Goal: Task Accomplishment & Management: Use online tool/utility

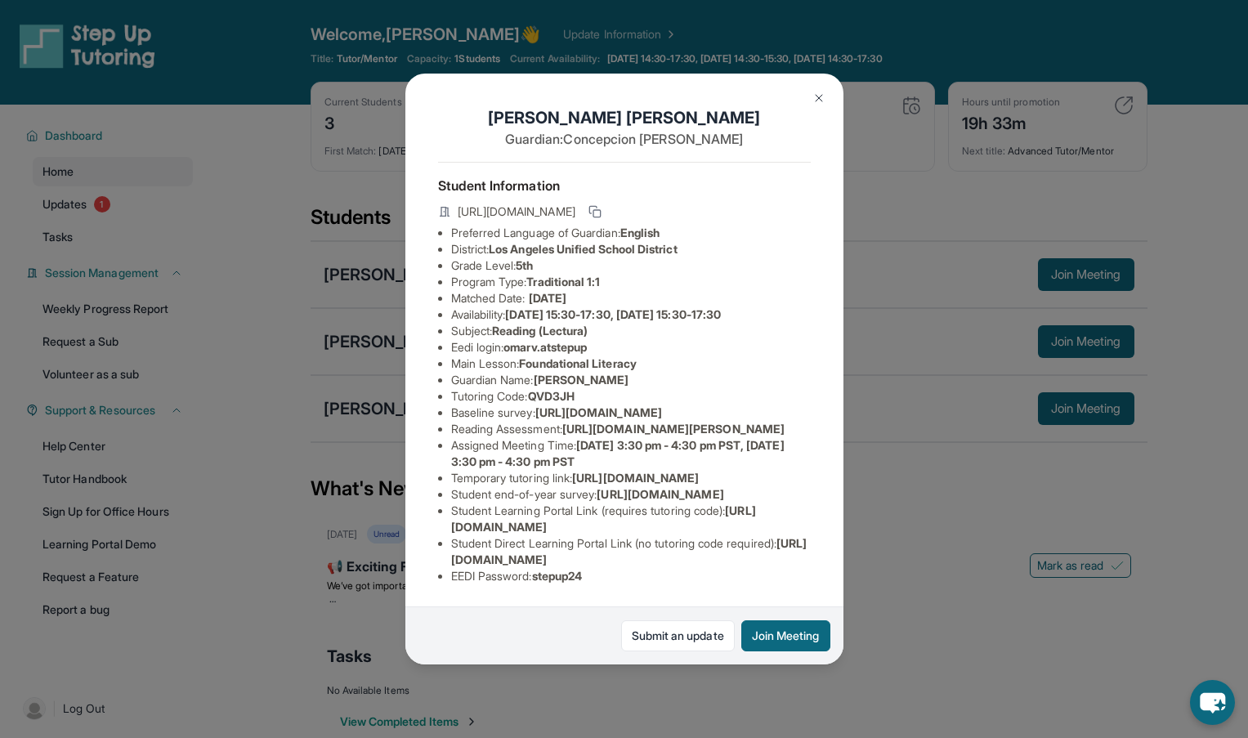
scroll to position [105, 0]
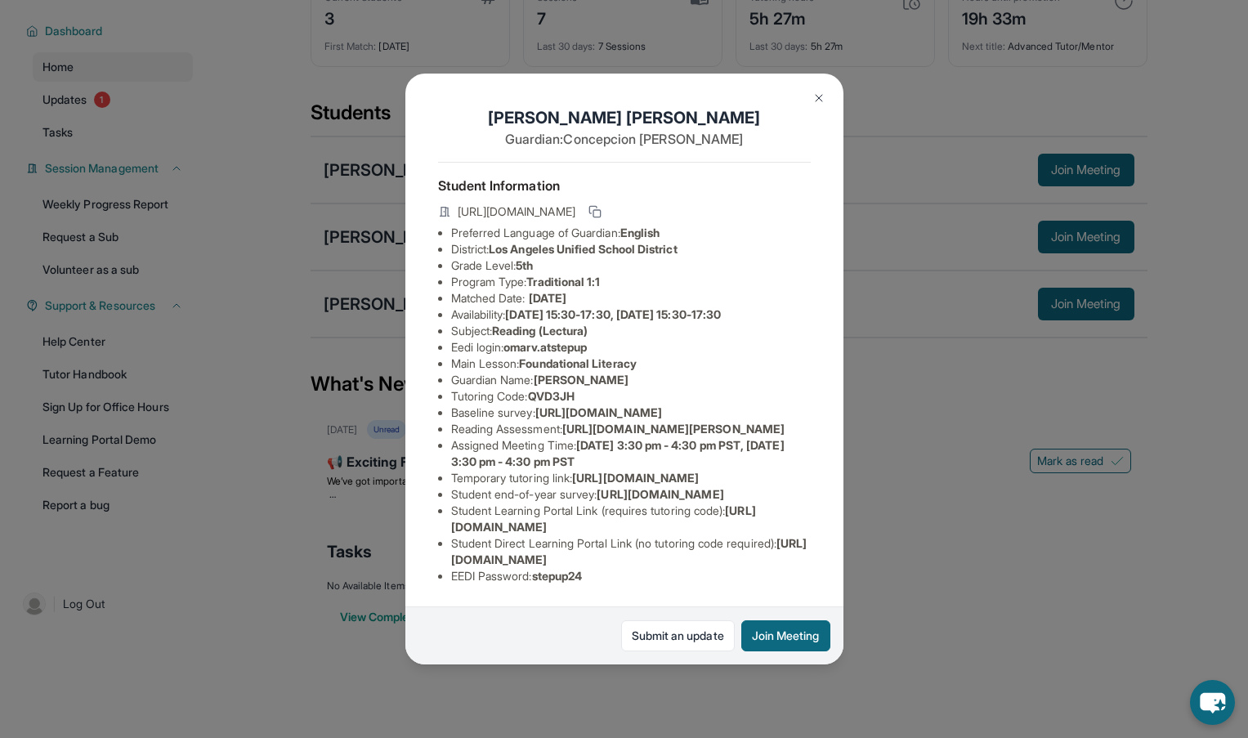
click at [821, 92] on img at bounding box center [818, 98] width 13 height 13
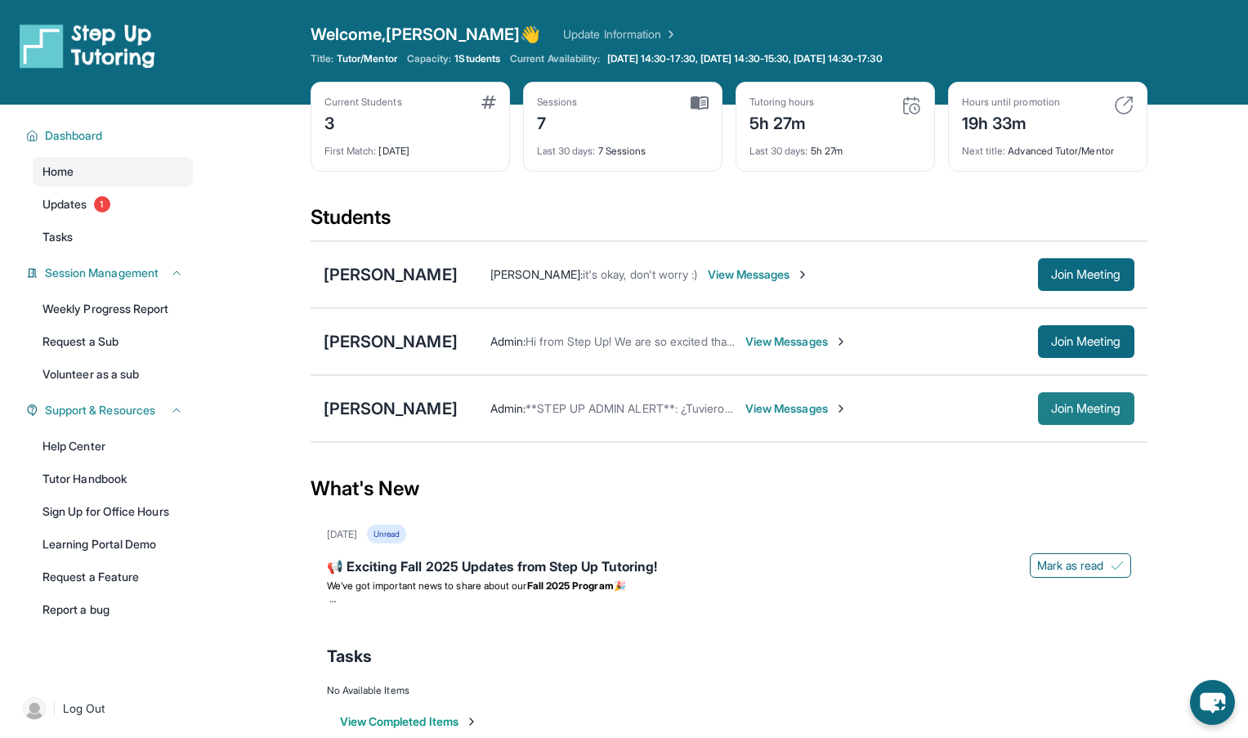
click at [1063, 414] on span "Join Meeting" at bounding box center [1086, 409] width 70 height 10
click at [1038, 414] on button "Join Meeting" at bounding box center [1086, 408] width 96 height 33
